Goal: Task Accomplishment & Management: Manage account settings

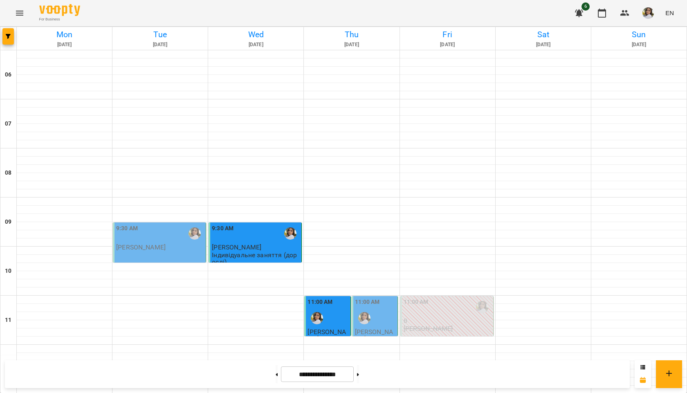
scroll to position [286, 0]
click at [359, 373] on button at bounding box center [358, 374] width 2 height 18
type input "**********"
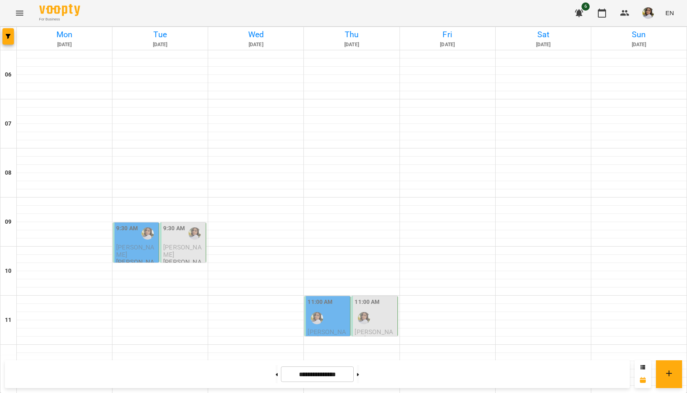
scroll to position [447, 0]
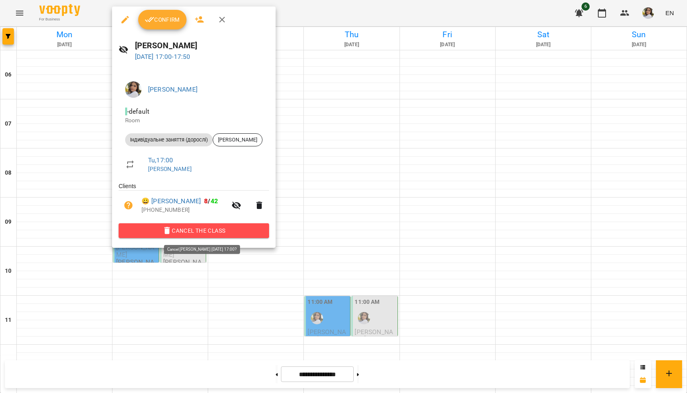
click at [263, 234] on span "Cancel the class" at bounding box center [193, 231] width 137 height 10
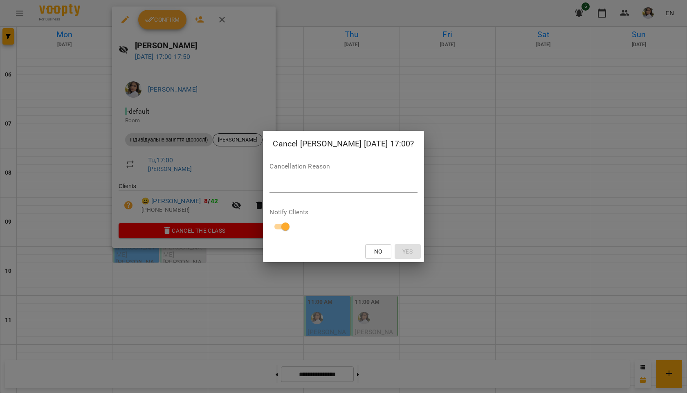
click at [308, 182] on div "*" at bounding box center [343, 186] width 148 height 13
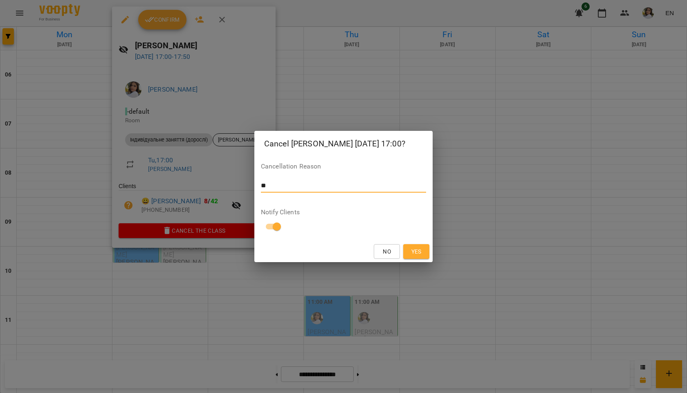
type textarea "*"
type textarea "**********"
click at [416, 252] on span "Yes" at bounding box center [416, 252] width 10 height 10
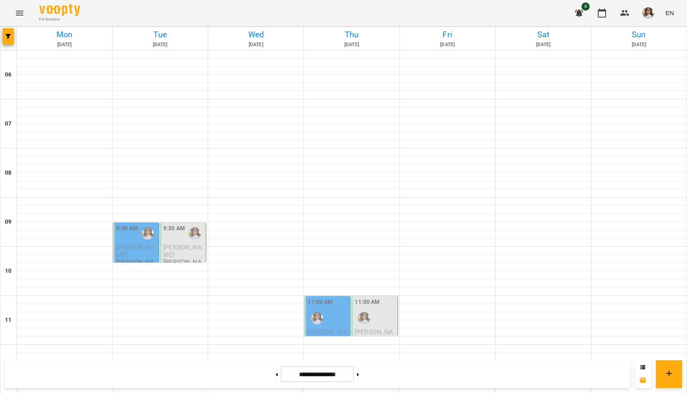
scroll to position [79, 0]
click at [137, 243] on span "[PERSON_NAME]" at bounding box center [135, 250] width 38 height 15
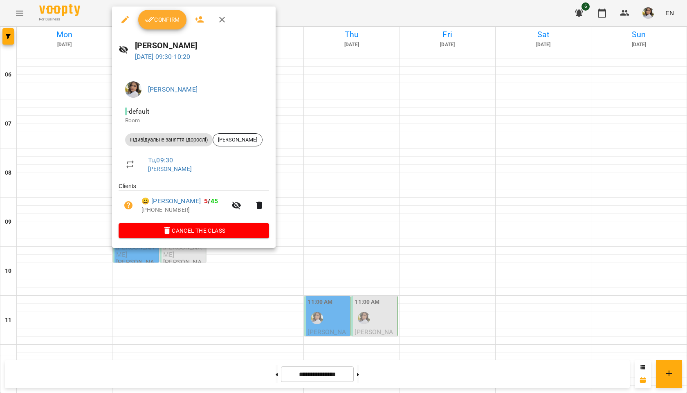
click at [156, 22] on span "Confirm" at bounding box center [162, 20] width 35 height 10
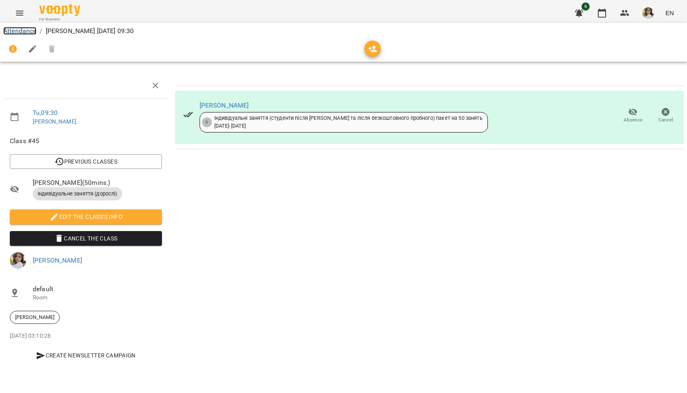
click at [25, 28] on link "Attendance" at bounding box center [19, 31] width 33 height 8
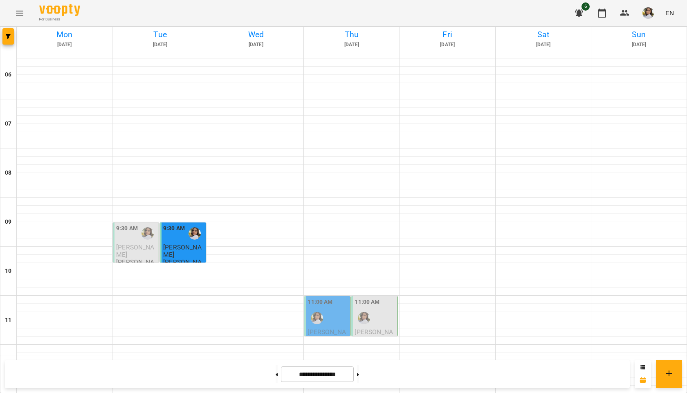
scroll to position [528, 0]
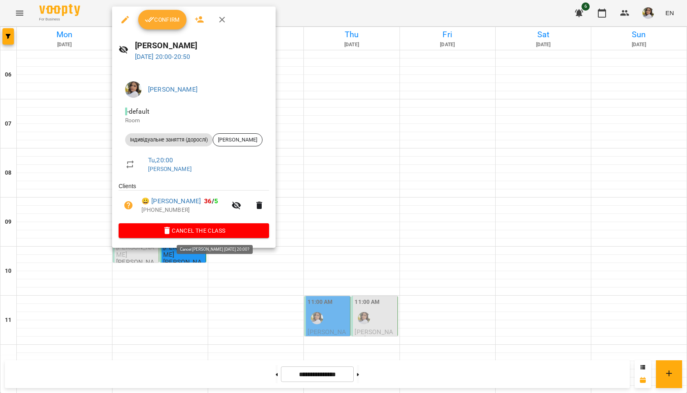
click at [261, 230] on span "Cancel the class" at bounding box center [193, 231] width 137 height 10
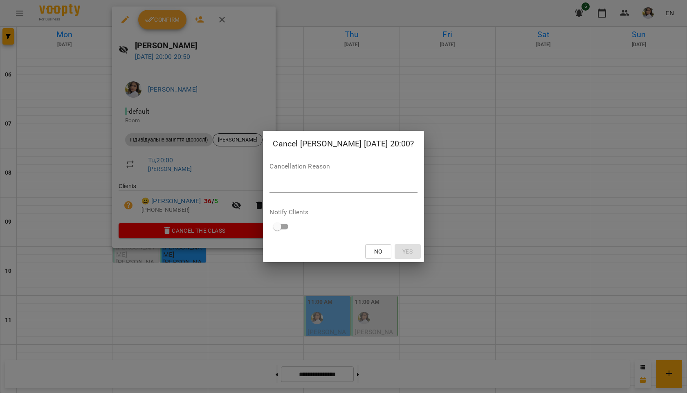
click at [270, 191] on div "*" at bounding box center [343, 186] width 148 height 13
click at [366, 184] on textarea at bounding box center [343, 186] width 148 height 8
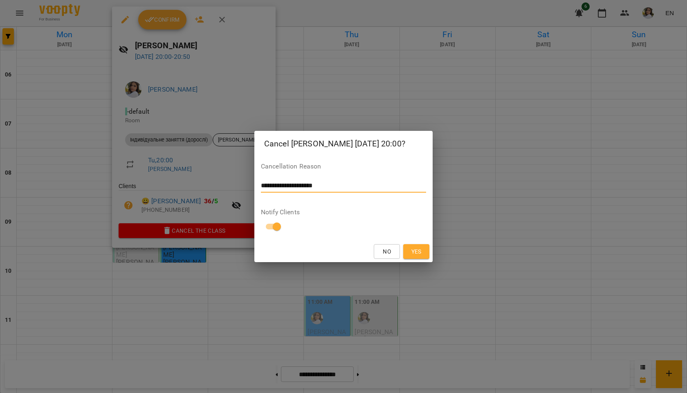
type textarea "**********"
click at [416, 251] on span "Yes" at bounding box center [416, 252] width 10 height 10
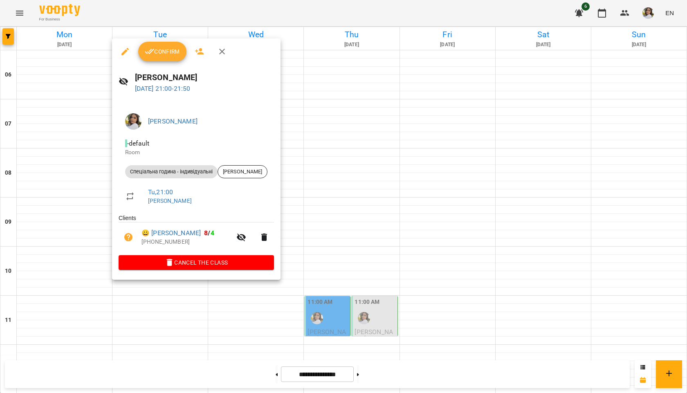
click at [156, 51] on span "Confirm" at bounding box center [162, 52] width 35 height 10
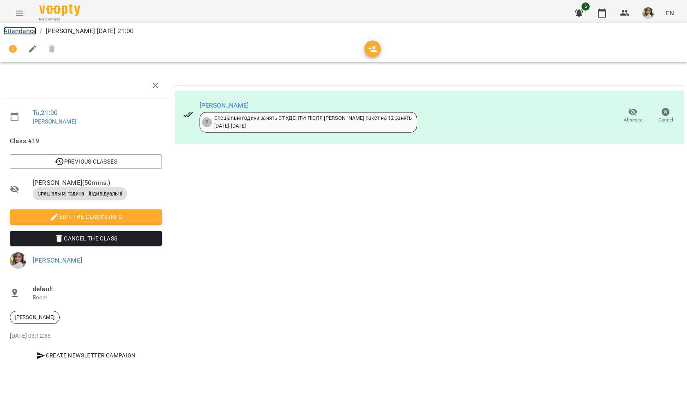
click at [19, 29] on link "Attendance" at bounding box center [19, 31] width 33 height 8
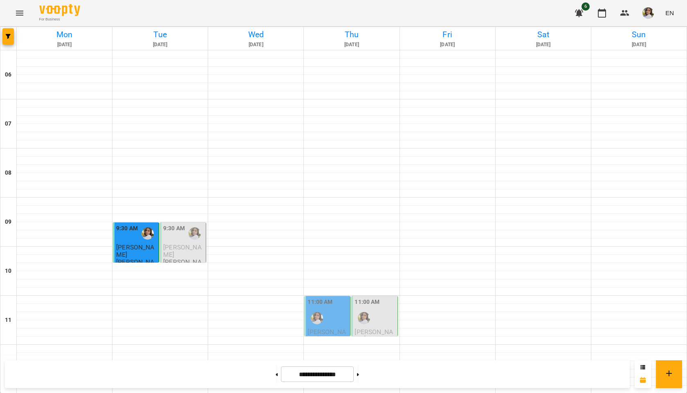
scroll to position [528, 0]
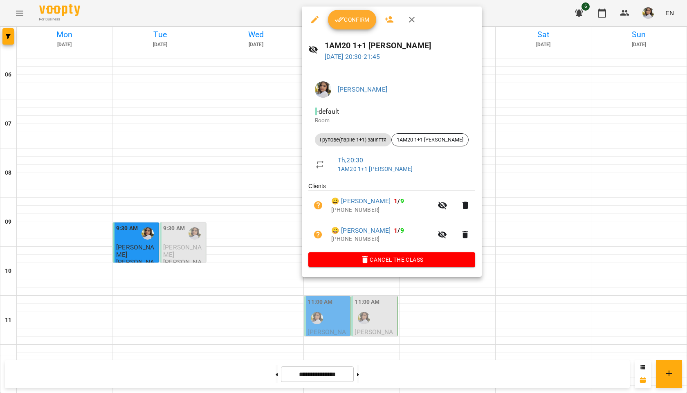
click at [260, 83] on div at bounding box center [343, 196] width 687 height 393
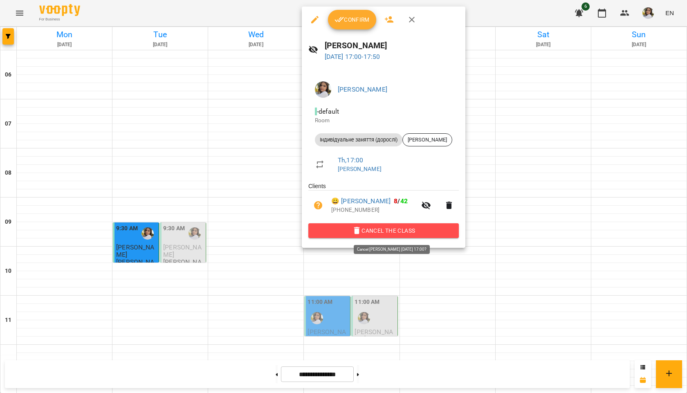
click at [384, 228] on span "Cancel the class" at bounding box center [383, 231] width 137 height 10
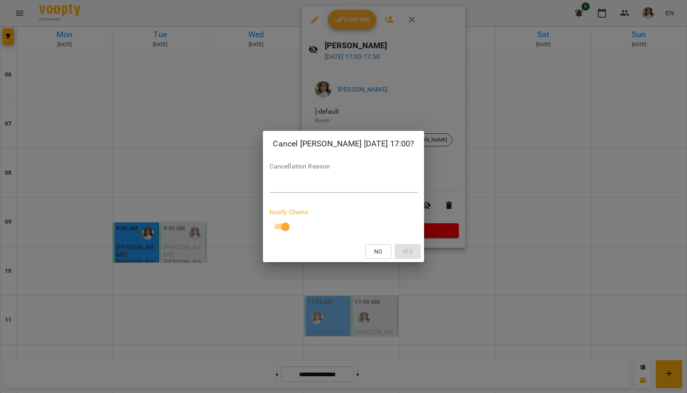
click at [285, 183] on textarea at bounding box center [343, 186] width 148 height 8
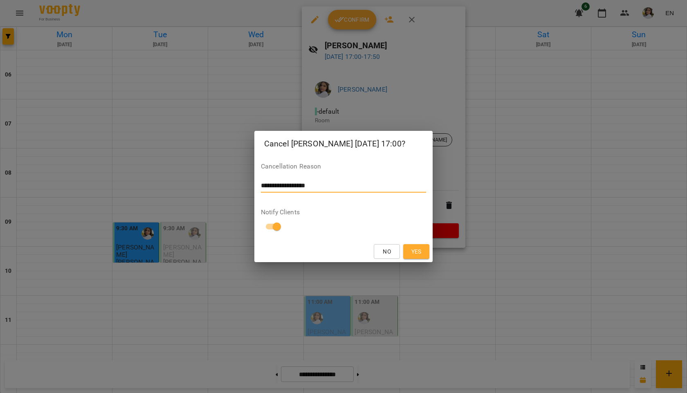
type textarea "**********"
click at [422, 255] on span "Yes" at bounding box center [416, 252] width 13 height 10
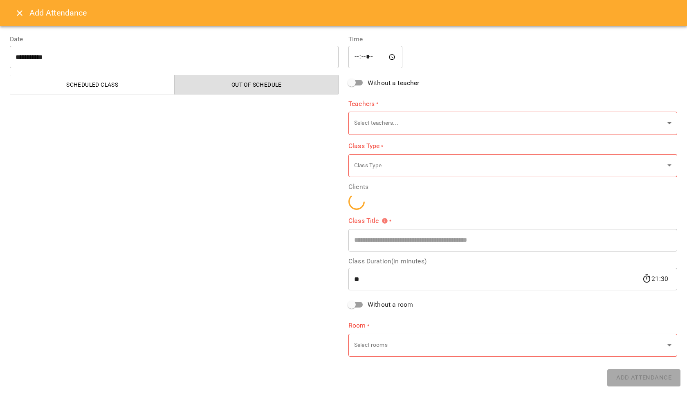
type input "**********"
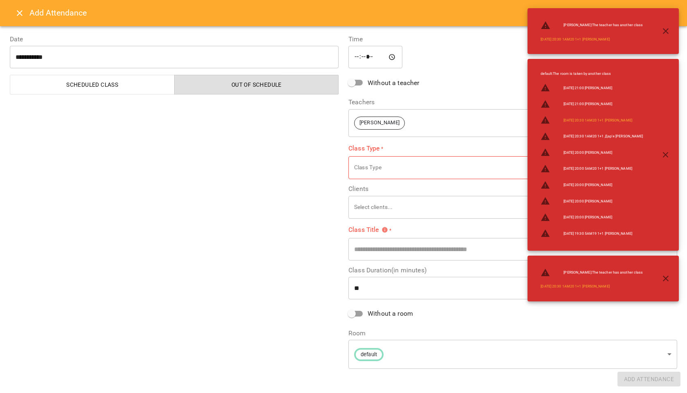
click at [18, 13] on icon "Close" at bounding box center [20, 13] width 10 height 10
